Goal: Task Accomplishment & Management: Use online tool/utility

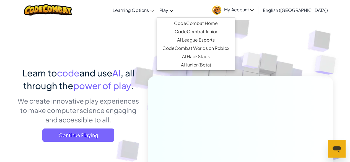
click at [168, 11] on span "Play" at bounding box center [163, 10] width 9 height 6
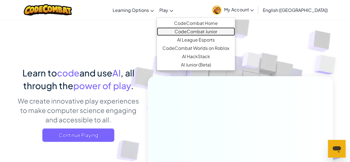
click at [208, 29] on link "CodeCombat Junior" at bounding box center [196, 31] width 78 height 8
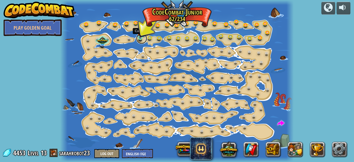
click at [139, 38] on link at bounding box center [141, 38] width 11 height 11
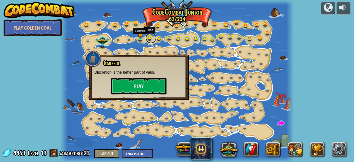
click at [148, 36] on link at bounding box center [151, 37] width 11 height 11
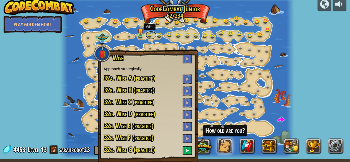
scroll to position [4, 0]
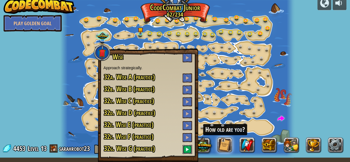
click at [188, 153] on button at bounding box center [187, 149] width 9 height 9
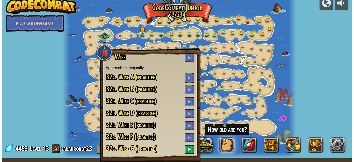
scroll to position [0, 0]
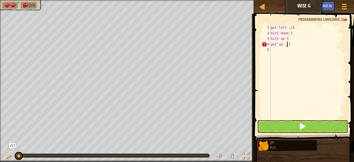
scroll to position [2, 1]
type textarea "go('up', 1)"
type textarea "go('right', 1)"
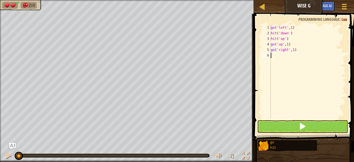
click at [304, 105] on div "go ( 'left' , 1 ) hit ( 'down' ) hit ( 'up' ) go ( 'up' , 1 ) go ( 'right' , 1 )" at bounding box center [308, 77] width 76 height 105
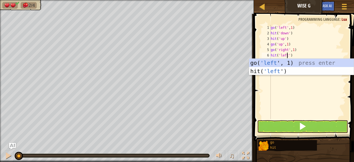
scroll to position [2, 1]
click at [303, 126] on span at bounding box center [303, 126] width 8 height 8
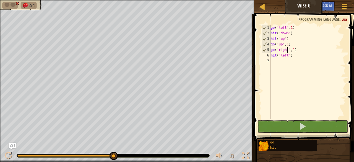
click at [288, 52] on div "go ( 'left' , 1 ) hit ( 'down' ) hit ( 'up' ) go ( 'up' , 1 ) go ( 'right' , 1 …" at bounding box center [308, 77] width 76 height 105
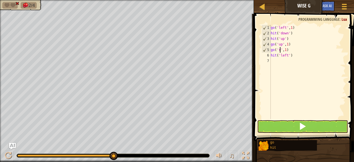
scroll to position [2, 1]
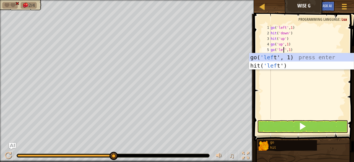
type textarea "go('left', 1)"
click at [289, 99] on div "go ( 'left' , 1 ) hit ( 'down' ) hit ( 'up' ) go ( 'up' , 1 ) go ( 'left' , 1 )…" at bounding box center [308, 77] width 76 height 105
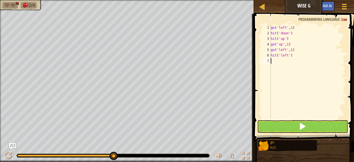
scroll to position [2, 0]
click at [289, 120] on button at bounding box center [302, 126] width 91 height 13
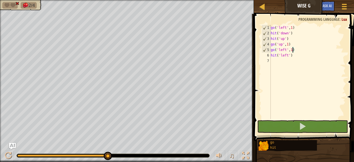
click at [292, 51] on div "go ( 'left' , 1 ) hit ( 'down' ) hit ( 'up' ) go ( 'up' , 1 ) go ( 'left' , 1 )…" at bounding box center [308, 77] width 76 height 105
click at [294, 50] on div "go ( 'left' , 1 ) hit ( 'down' ) hit ( 'up' ) go ( 'up' , 1 ) go ( 'left' , 1 )…" at bounding box center [308, 77] width 76 height 105
drag, startPoint x: 290, startPoint y: 57, endPoint x: 263, endPoint y: 57, distance: 27.7
click at [263, 57] on div "go('left', 1) 1 2 3 4 5 6 7 go ( 'left' , 1 ) hit ( 'down' ) hit ( 'up' ) go ( …" at bounding box center [303, 72] width 85 height 94
click at [294, 48] on div "go ( 'left' , 1 ) hit ( 'down' ) hit ( 'up' ) go ( 'up' , 1 ) go ( 'left' , 1 )…" at bounding box center [308, 77] width 76 height 105
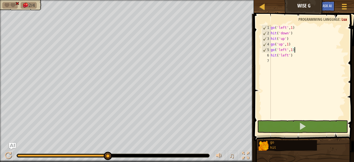
click at [293, 54] on div "go ( 'left' , 1 ) hit ( 'down' ) hit ( 'up' ) go ( 'up' , 1 ) go ( 'left' , 1 )…" at bounding box center [308, 77] width 76 height 105
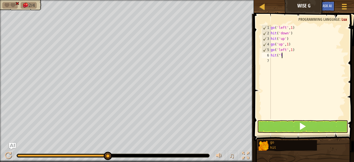
type textarea "h"
click at [295, 43] on div "go ( 'left' , 1 ) hit ( 'down' ) hit ( 'up' ) go ( 'up' , 1 ) go ( 'left' , 1 )" at bounding box center [308, 77] width 76 height 105
type textarea "go('left', 1)"
paste textarea "hit('left')"
type textarea "h"
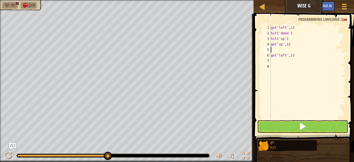
paste textarea "hit('left')"
type textarea "hit('left')"
click at [300, 61] on div "go ( 'left' , 1 ) hit ( 'down' ) hit ( 'up' ) go ( 'up' , 1 ) hit ( 'left' ) go…" at bounding box center [308, 77] width 76 height 105
click at [305, 126] on span at bounding box center [303, 126] width 8 height 8
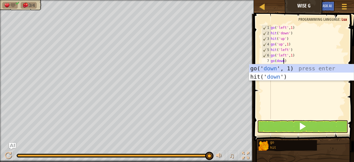
scroll to position [2, 1]
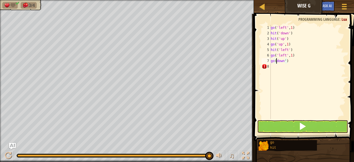
type textarea "go('down')"
type textarea "go('down', 1)"
type textarea "go('right', 2)"
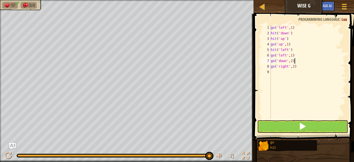
type textarea "go('right', 2)"
click at [306, 127] on span at bounding box center [303, 126] width 8 height 8
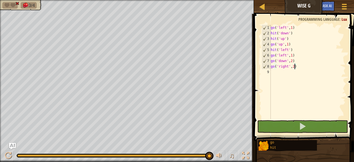
click at [294, 67] on div "go ( 'left' , 1 ) hit ( 'down' ) hit ( 'up' ) go ( 'up' , 1 ) hit ( 'left' ) go…" at bounding box center [308, 77] width 76 height 105
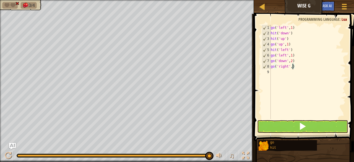
scroll to position [2, 2]
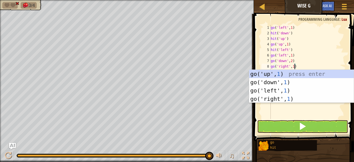
type textarea "go('right', 1)"
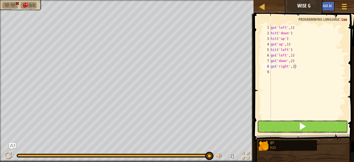
click at [309, 126] on button at bounding box center [302, 126] width 91 height 13
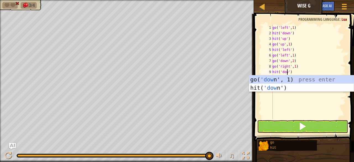
scroll to position [2, 1]
type textarea "hit('down',)"
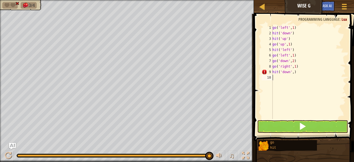
click at [300, 116] on div "go ( 'left' , 1 ) hit ( 'down' ) hit ( 'up' ) go ( 'up' , 1 ) hit ( 'left' ) go…" at bounding box center [308, 77] width 74 height 105
type textarea "1"
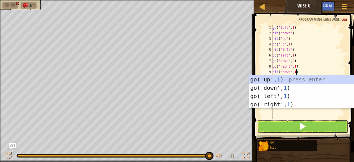
type textarea "hit('down', 1)"
click at [312, 123] on button at bounding box center [302, 126] width 91 height 13
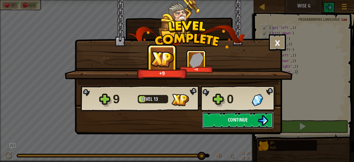
click at [251, 118] on button "Continue" at bounding box center [237, 120] width 71 height 17
